Goal: Information Seeking & Learning: Learn about a topic

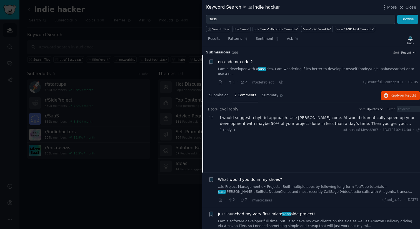
scroll to position [9, 0]
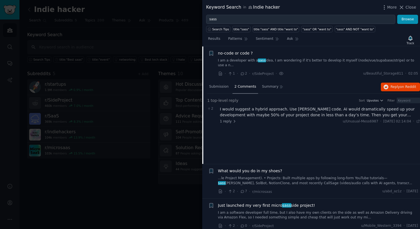
click at [268, 43] on link "Sentiment" at bounding box center [267, 39] width 27 height 11
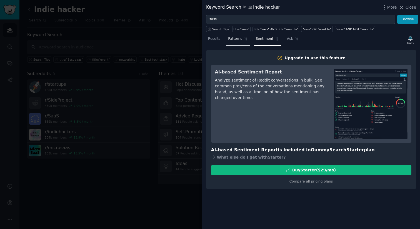
click at [236, 44] on link "Patterns" at bounding box center [238, 39] width 24 height 11
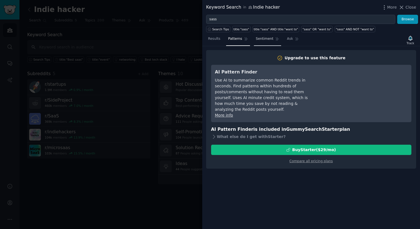
click at [257, 41] on span "Sentiment" at bounding box center [265, 38] width 18 height 5
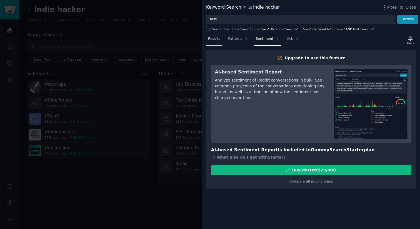
click at [215, 44] on link "Results" at bounding box center [214, 39] width 16 height 11
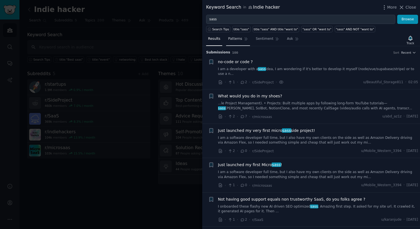
click at [234, 43] on link "Patterns" at bounding box center [238, 39] width 24 height 11
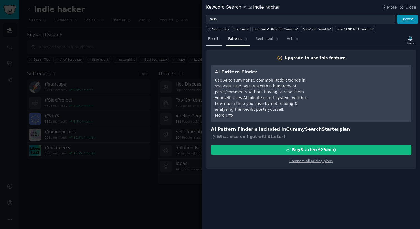
click at [213, 43] on link "Results" at bounding box center [214, 39] width 16 height 11
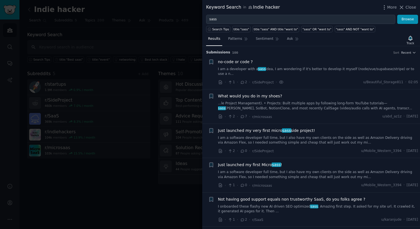
click at [282, 63] on div "no-code or code ?" at bounding box center [318, 62] width 200 height 6
click at [281, 71] on link "I am a developer with a sass idea, I am wondering if it's better to develop it …" at bounding box center [318, 72] width 200 height 10
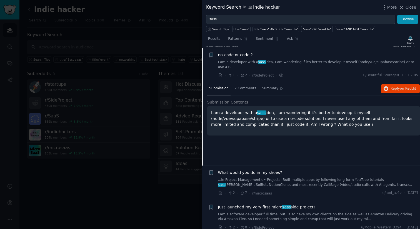
scroll to position [9, 0]
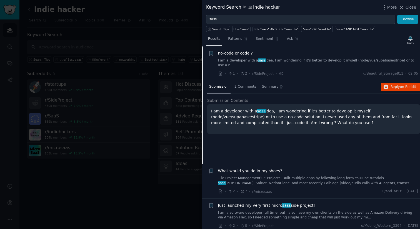
click at [215, 39] on span "Results" at bounding box center [214, 38] width 12 height 5
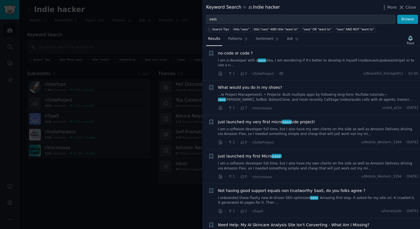
click at [292, 59] on link "I am a developer with a sass idea, I am wondering if it's better to develop it …" at bounding box center [318, 63] width 200 height 10
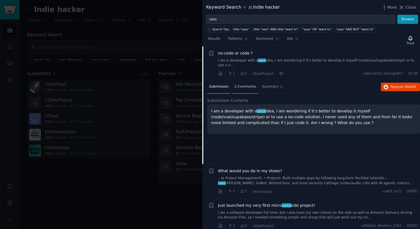
click at [247, 89] on div "2 Comments" at bounding box center [246, 86] width 26 height 13
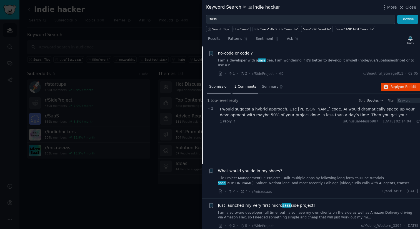
click at [219, 86] on span "Submission" at bounding box center [218, 86] width 19 height 5
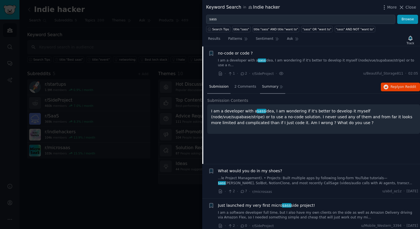
click at [265, 87] on span "Summary" at bounding box center [270, 86] width 16 height 5
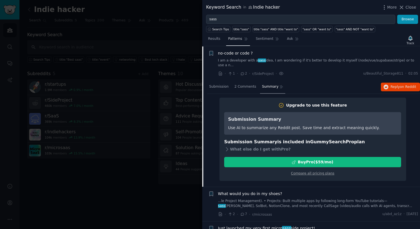
click at [237, 42] on link "Patterns" at bounding box center [238, 39] width 24 height 11
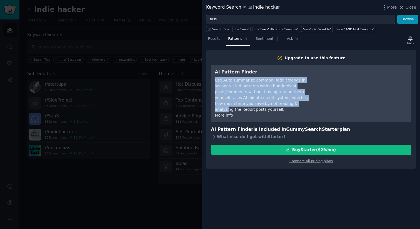
drag, startPoint x: 215, startPoint y: 82, endPoint x: 245, endPoint y: 101, distance: 35.8
click at [245, 101] on div "Use AI to summarize common Reddit trends in seconds. Find patterns within hundr…" at bounding box center [265, 94] width 101 height 35
click at [225, 113] on link "More info" at bounding box center [224, 115] width 18 height 4
click at [211, 40] on span "Results" at bounding box center [214, 38] width 12 height 5
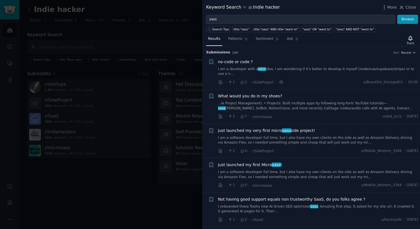
click at [305, 74] on link "I am a developer with a sass idea, I am wondering if it's better to develop it …" at bounding box center [318, 72] width 200 height 10
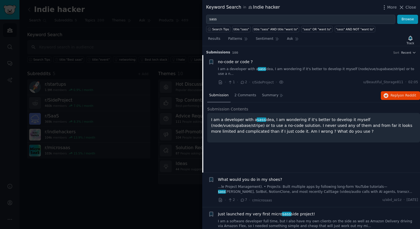
scroll to position [9, 0]
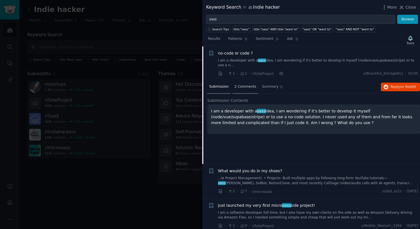
click at [248, 89] on div "2 Comments" at bounding box center [246, 86] width 26 height 13
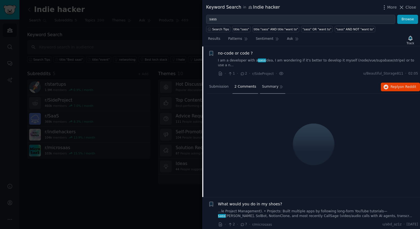
click at [262, 89] on div "Summary" at bounding box center [272, 86] width 25 height 13
